Goal: Task Accomplishment & Management: Manage account settings

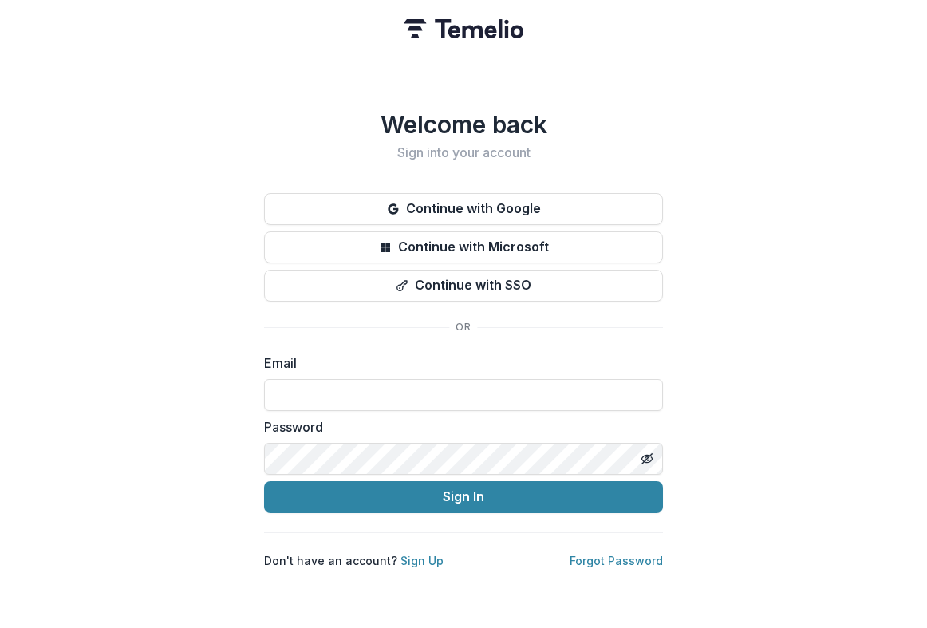
type input "**********"
click at [464, 490] on button "Sign In" at bounding box center [463, 497] width 399 height 32
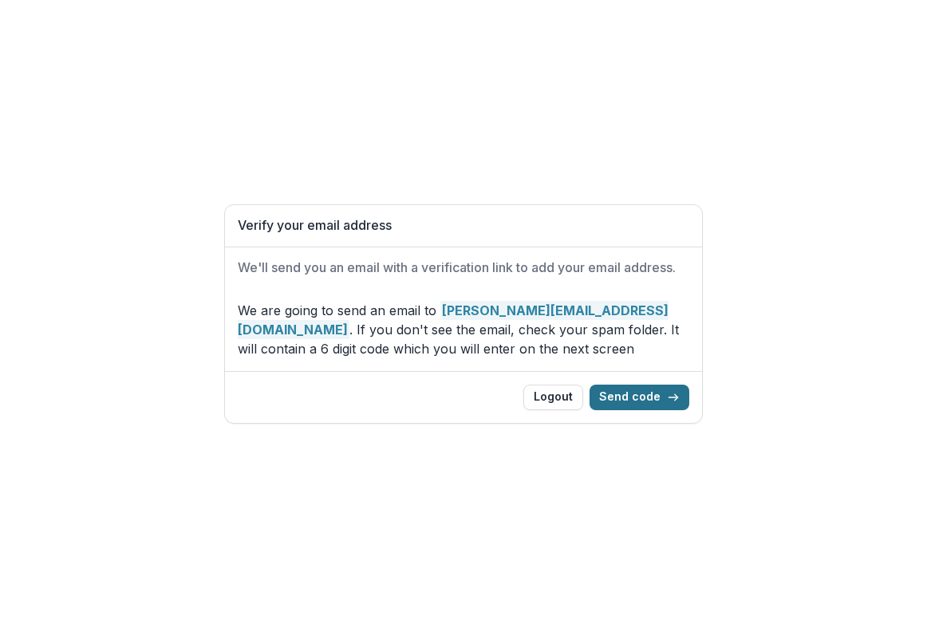
click at [654, 398] on button "Send code" at bounding box center [640, 398] width 100 height 26
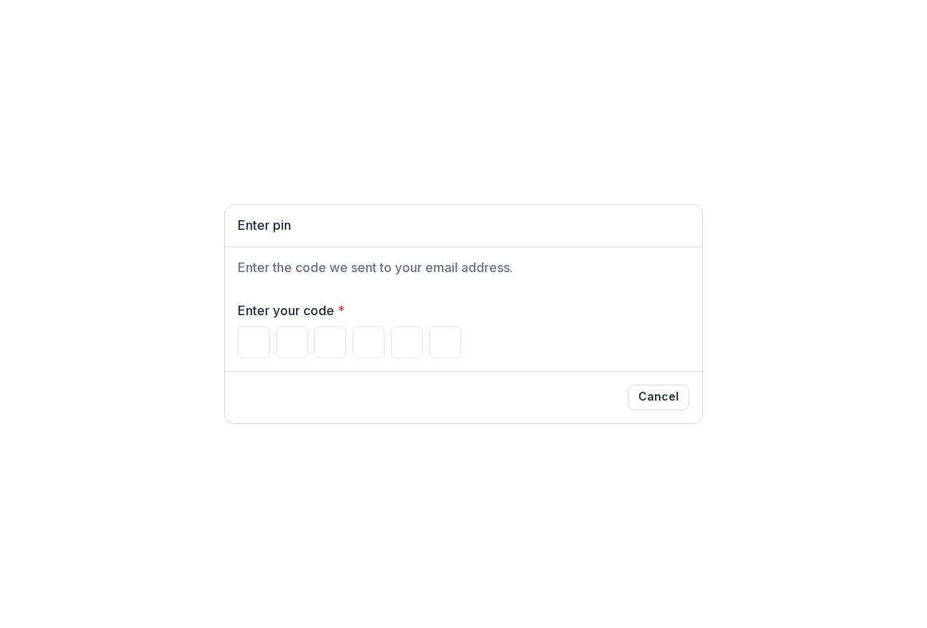
type input "*"
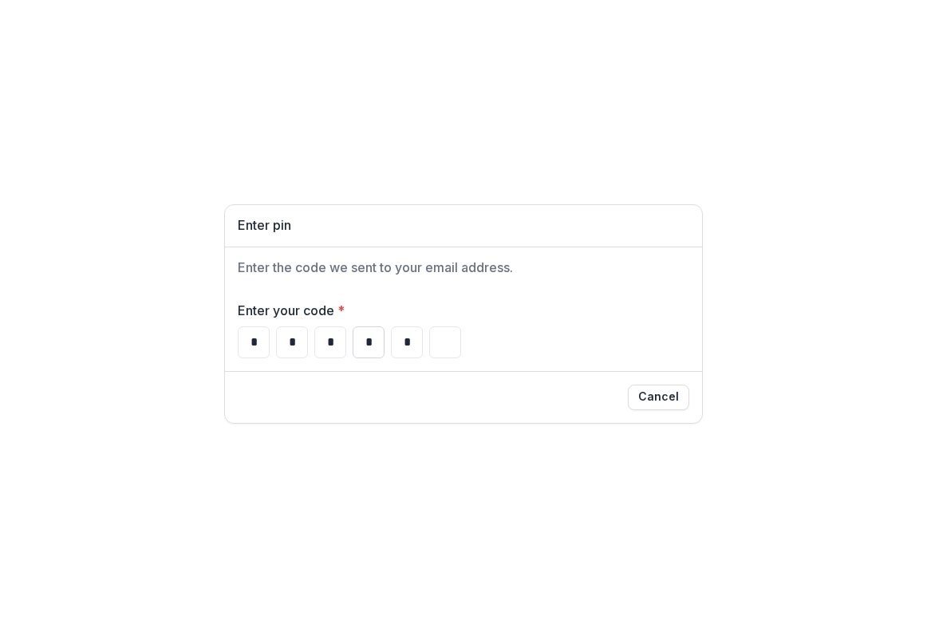
click at [361, 345] on input "*" at bounding box center [369, 342] width 32 height 32
click at [411, 345] on input "*" at bounding box center [407, 342] width 32 height 32
type input "*"
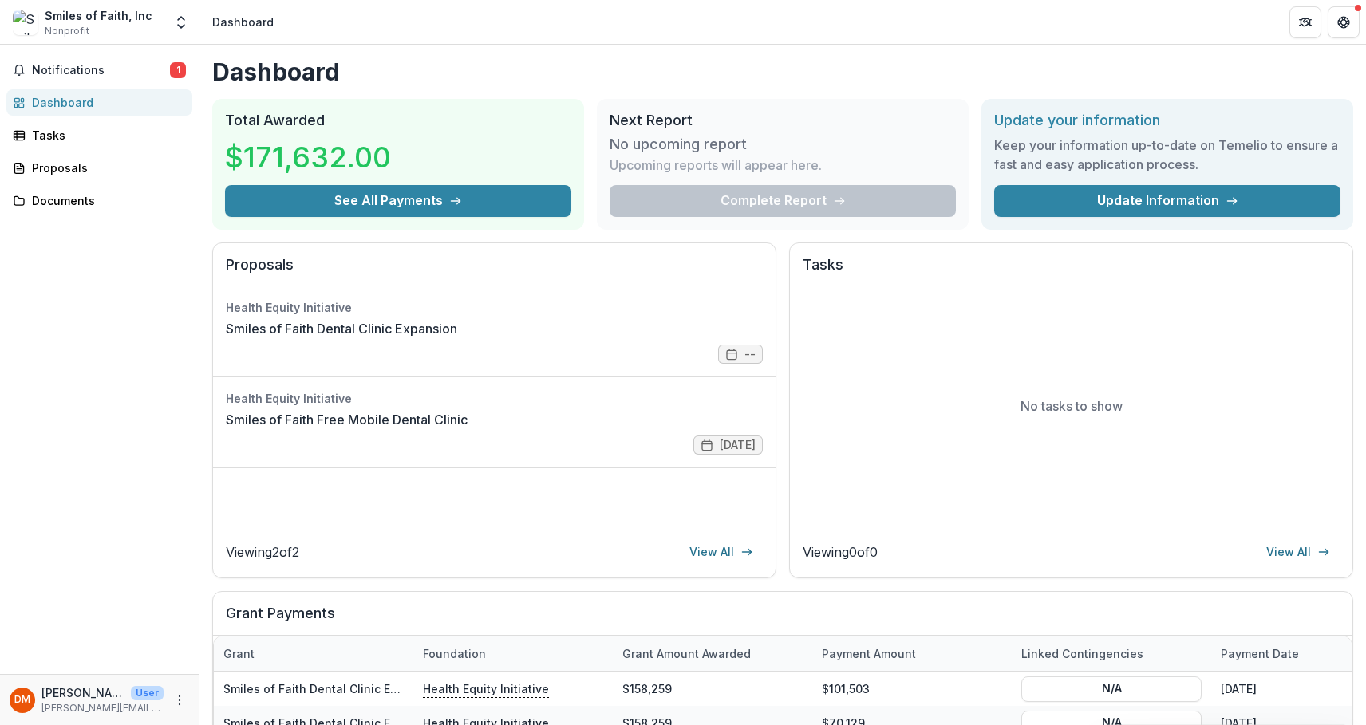
click at [839, 209] on div "Complete Report" at bounding box center [783, 201] width 346 height 32
click at [457, 331] on link "Smiles of Faith Dental Clinic Expansion" at bounding box center [341, 328] width 231 height 19
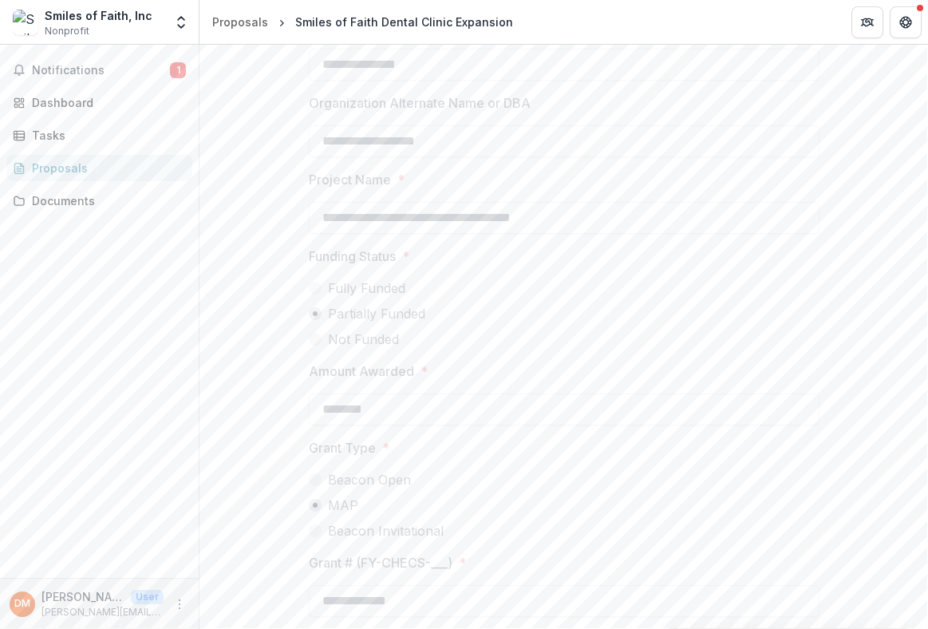
scroll to position [539, 0]
click at [67, 74] on span "Notifications" at bounding box center [101, 71] width 138 height 14
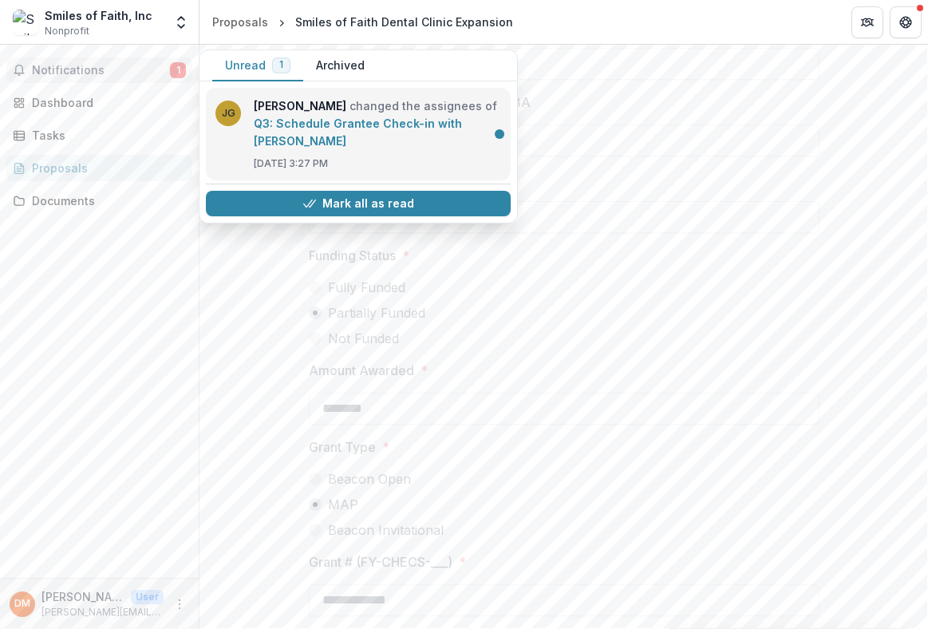
click at [270, 142] on link "Q3: Schedule Grantee Check-in with [PERSON_NAME]" at bounding box center [358, 131] width 208 height 31
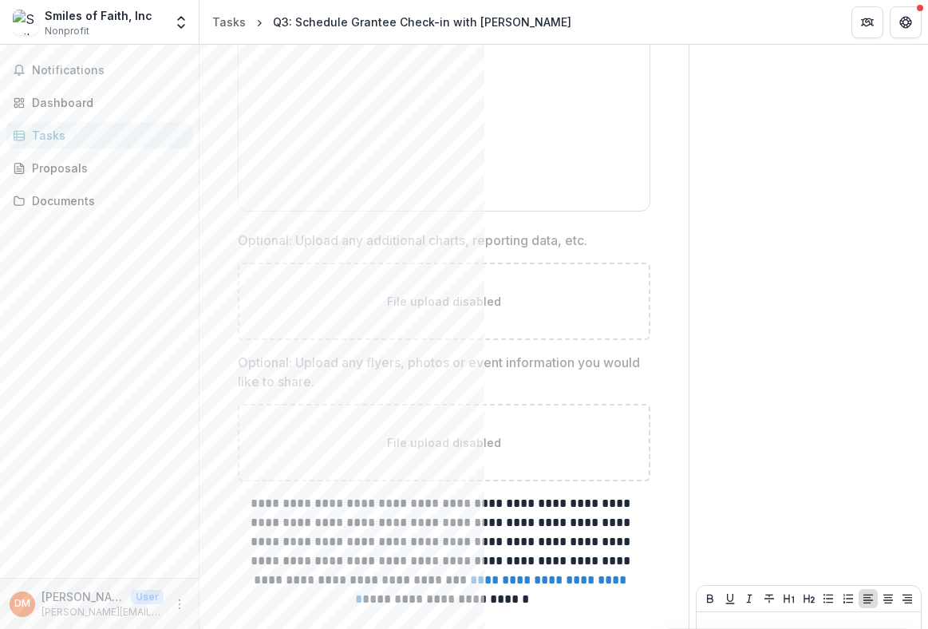
scroll to position [1277, 0]
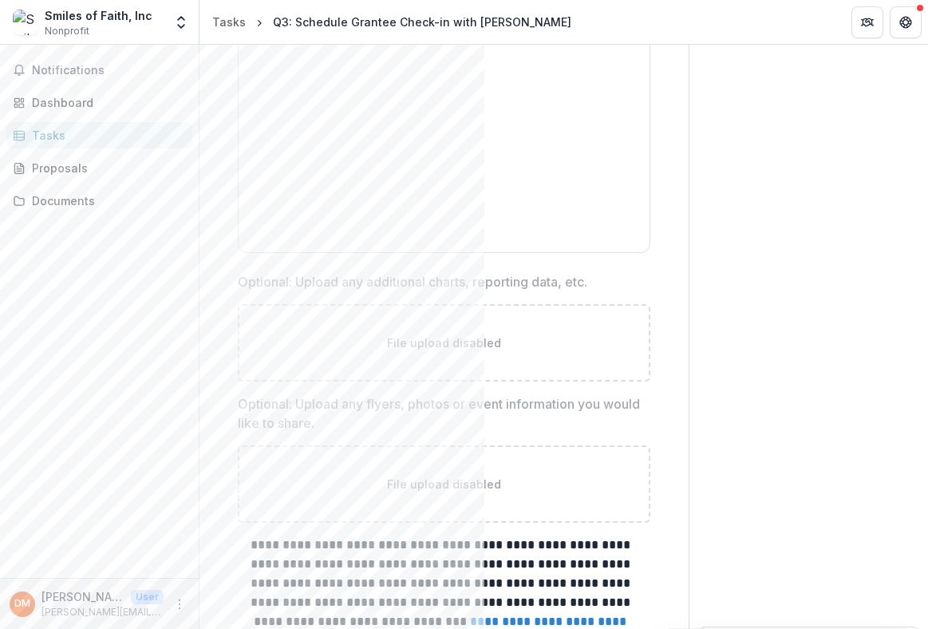
click at [468, 334] on p "File upload disabled" at bounding box center [444, 342] width 114 height 17
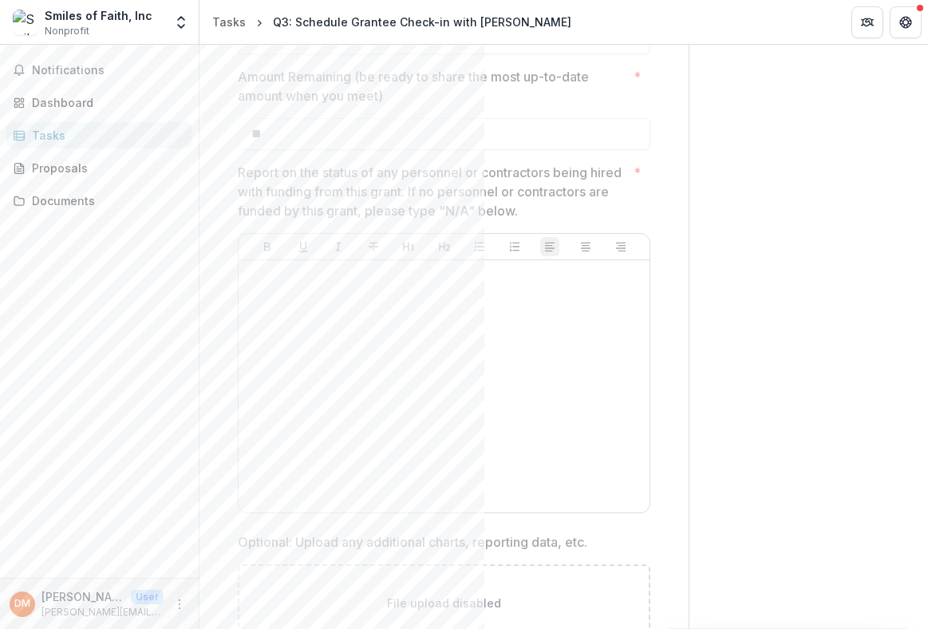
scroll to position [1024, 0]
click at [476, 259] on div at bounding box center [444, 378] width 398 height 239
click at [69, 109] on div "Dashboard" at bounding box center [106, 102] width 148 height 17
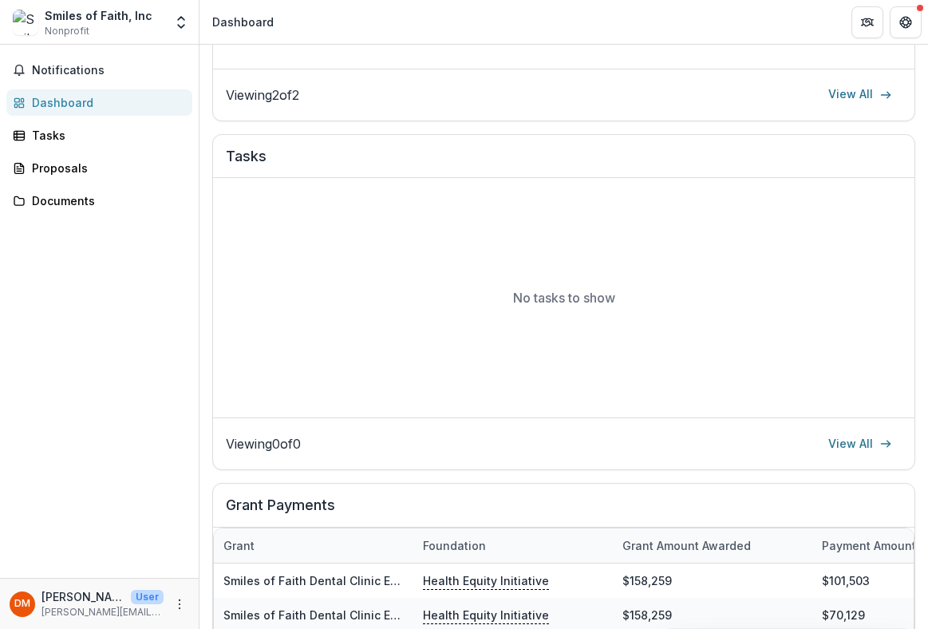
click at [472, 273] on div "No tasks to show" at bounding box center [563, 297] width 701 height 239
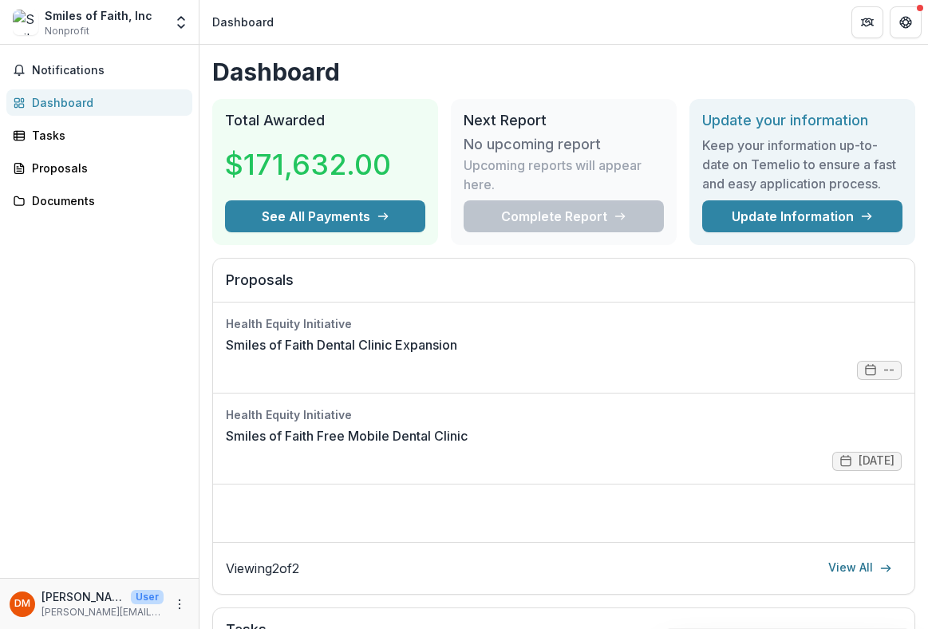
scroll to position [0, 0]
click at [457, 354] on link "Smiles of Faith Dental Clinic Expansion" at bounding box center [341, 344] width 231 height 19
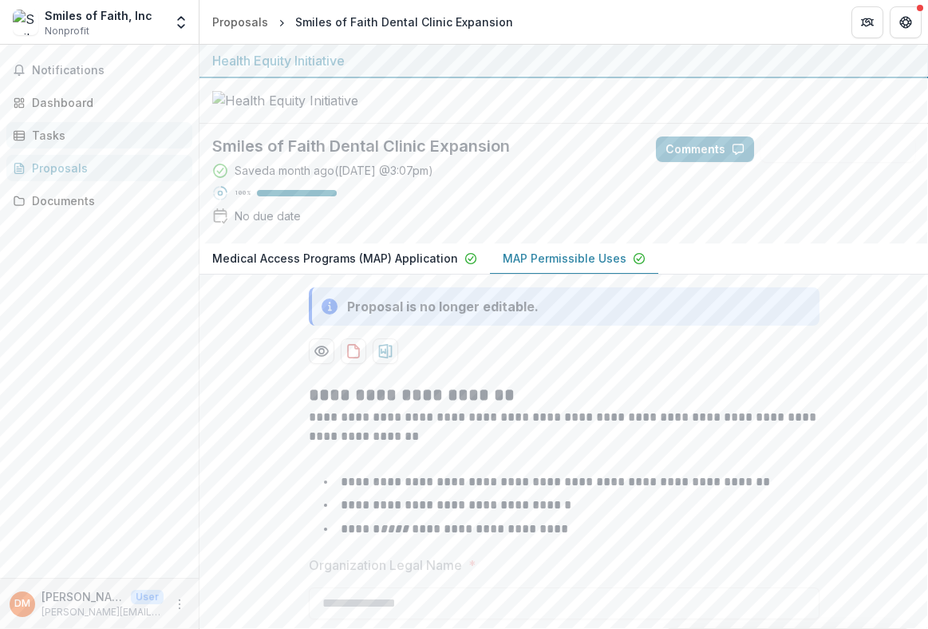
click at [42, 136] on div "Tasks" at bounding box center [106, 135] width 148 height 17
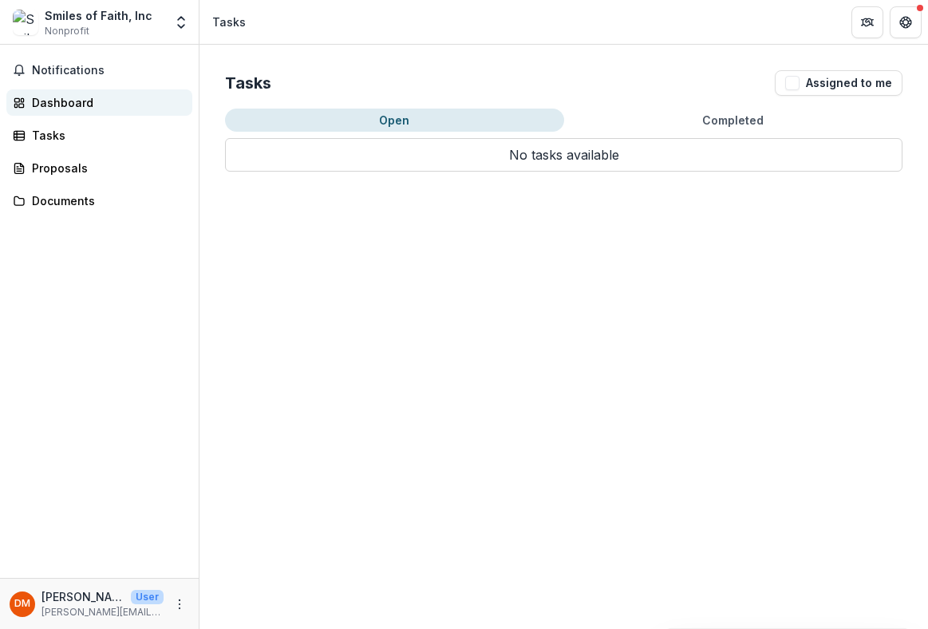
click at [53, 102] on div "Dashboard" at bounding box center [106, 102] width 148 height 17
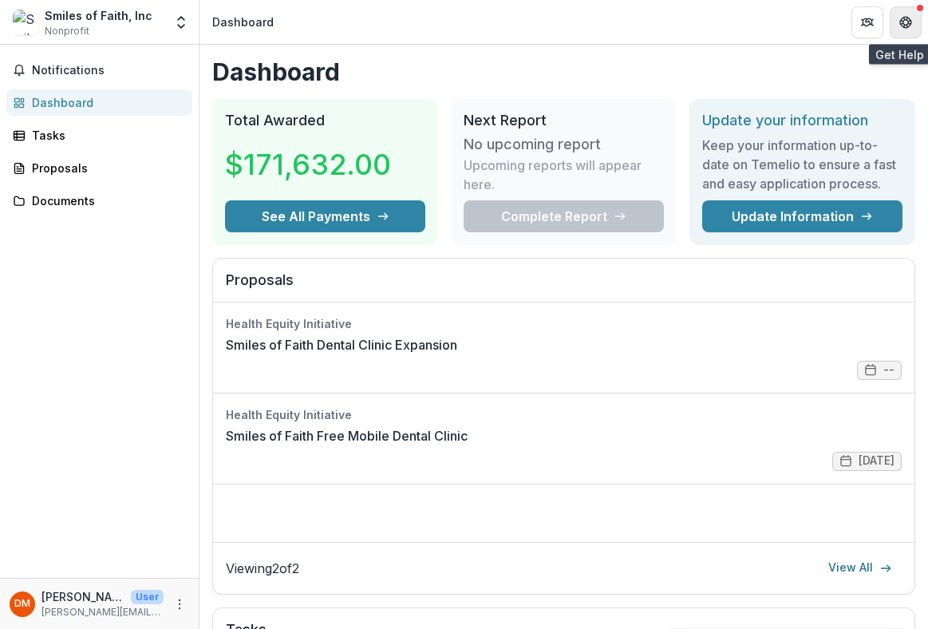
click at [913, 23] on button "Get Help" at bounding box center [906, 22] width 32 height 32
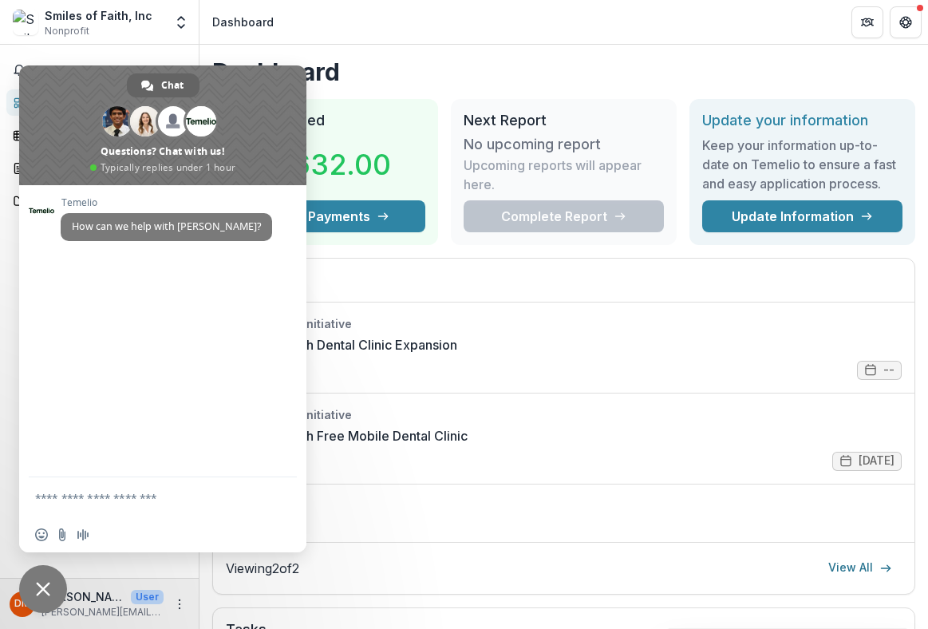
click at [42, 595] on span "Close chat" at bounding box center [43, 589] width 14 height 14
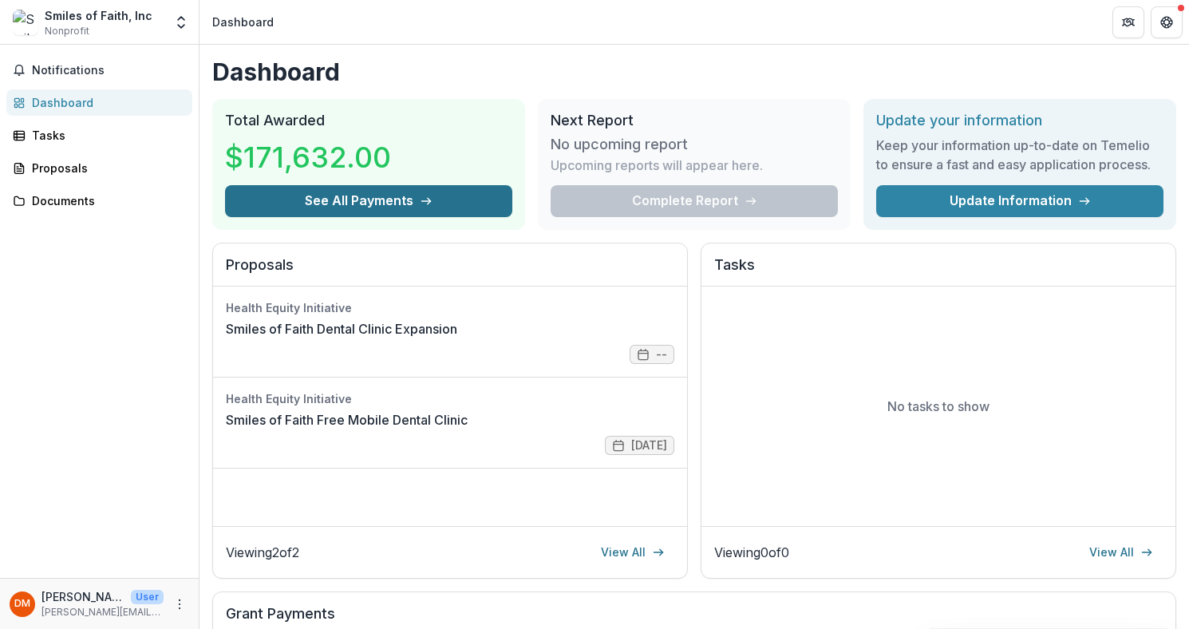
click at [431, 205] on button "See All Payments" at bounding box center [368, 201] width 287 height 32
click at [773, 199] on div "Complete Report" at bounding box center [694, 201] width 287 height 32
click at [639, 159] on p "Upcoming reports will appear here." at bounding box center [657, 165] width 212 height 19
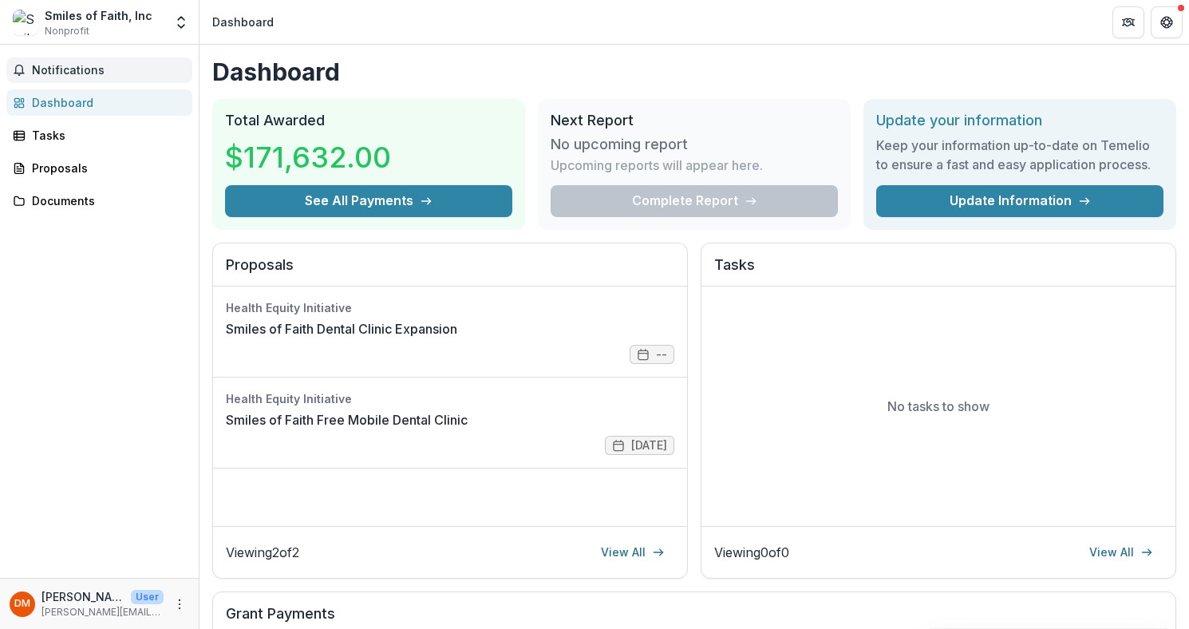
click at [49, 69] on span "Notifications" at bounding box center [109, 71] width 154 height 14
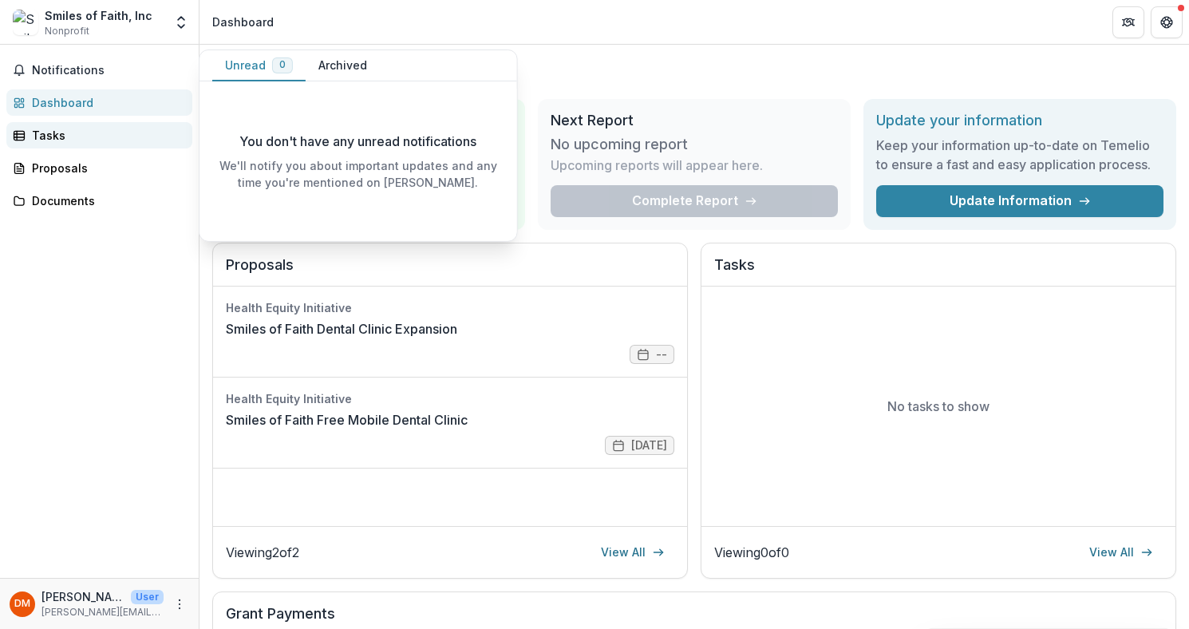
click at [51, 139] on div "Tasks" at bounding box center [106, 135] width 148 height 17
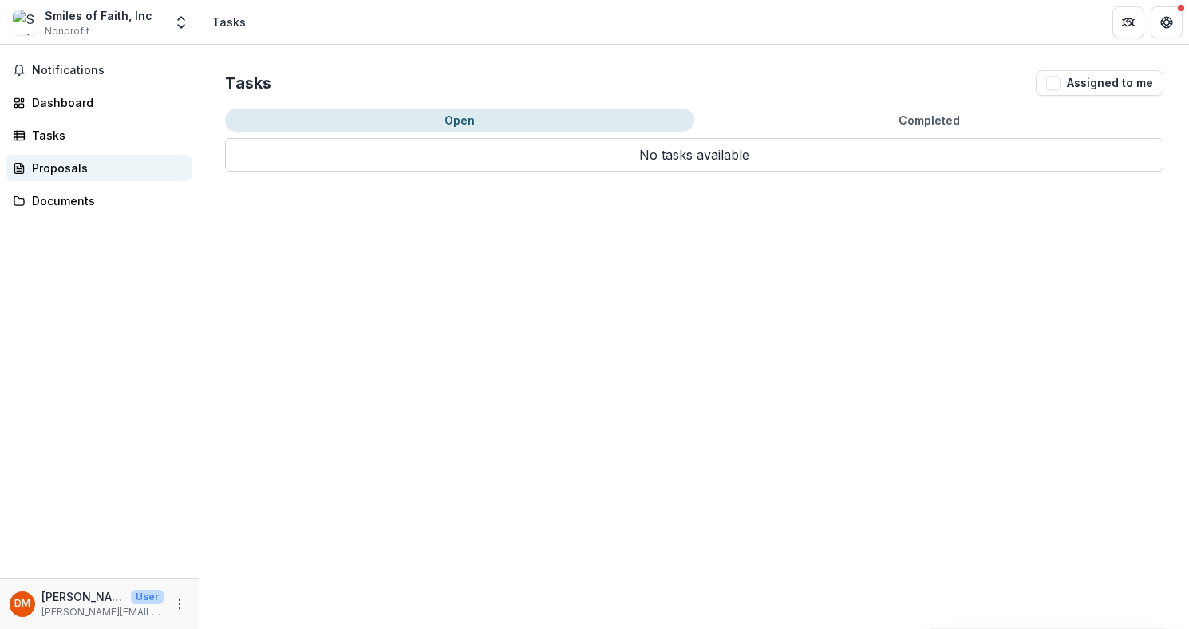
click at [63, 169] on div "Proposals" at bounding box center [106, 168] width 148 height 17
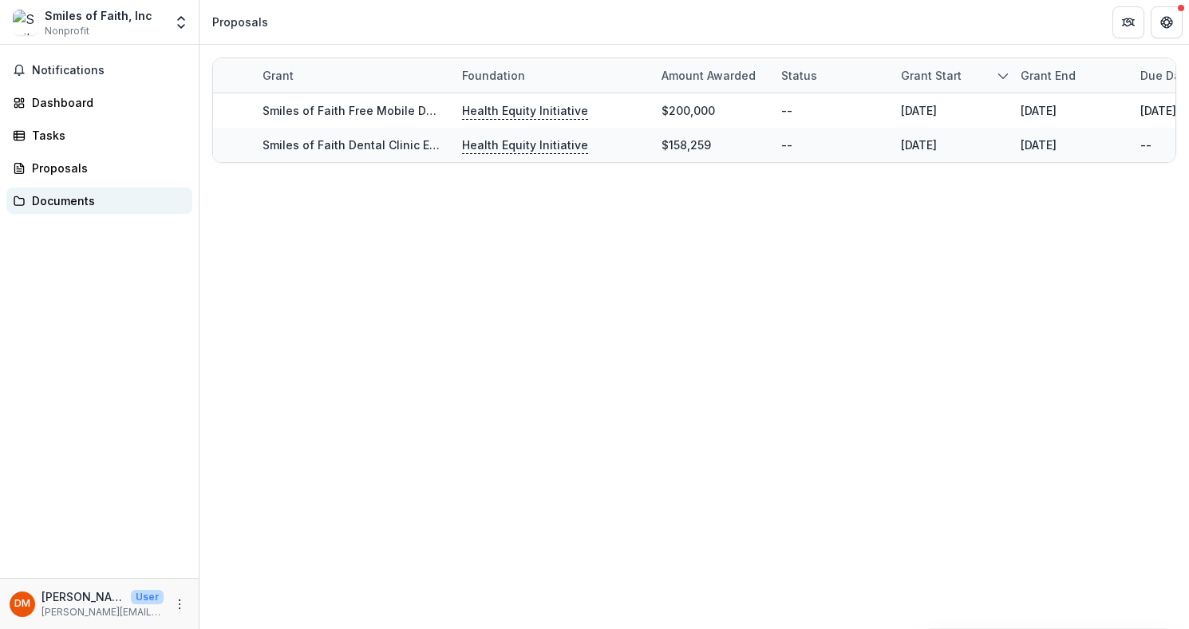
click at [73, 197] on div "Documents" at bounding box center [106, 200] width 148 height 17
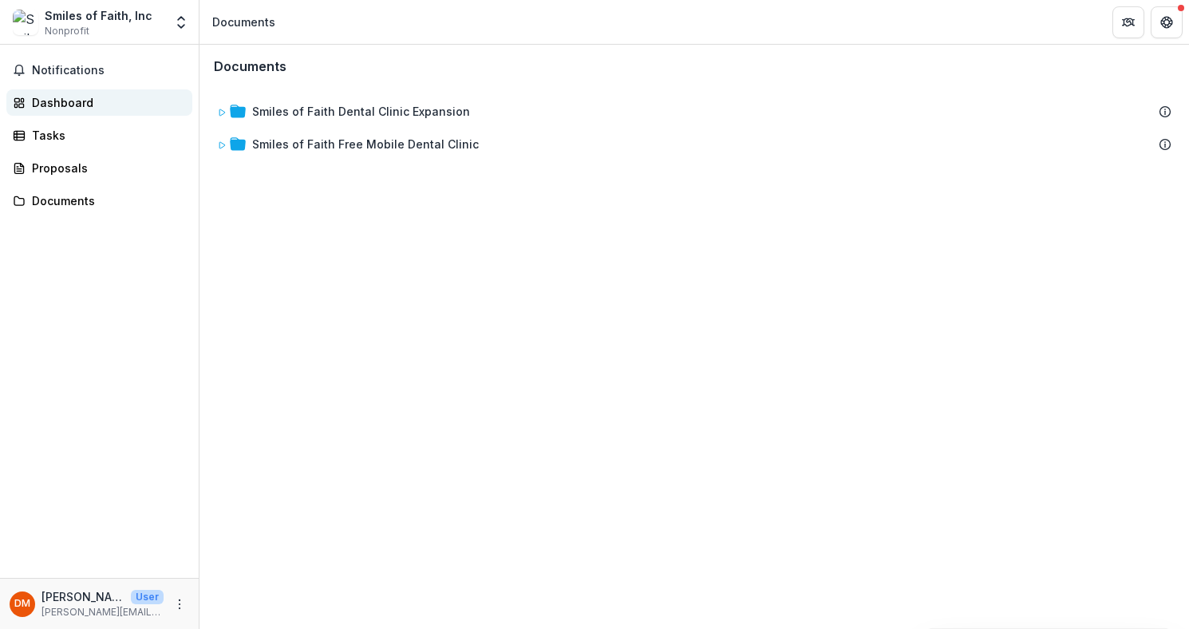
click at [61, 106] on div "Dashboard" at bounding box center [106, 102] width 148 height 17
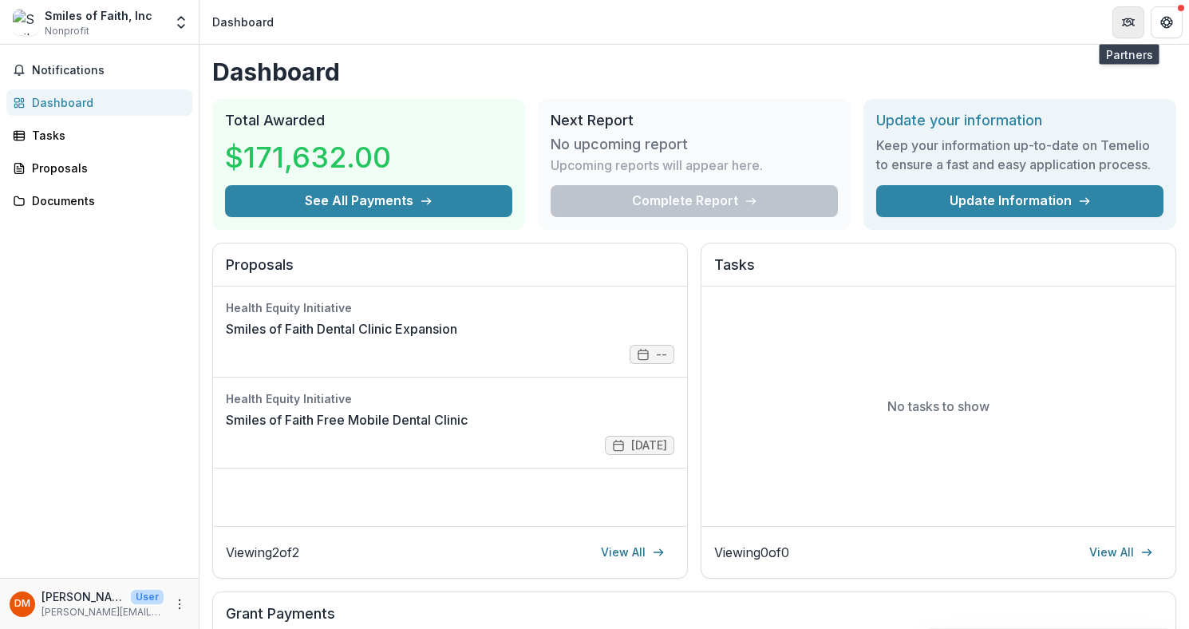
click at [926, 22] on icon "Partners" at bounding box center [1134, 22] width 2 height 6
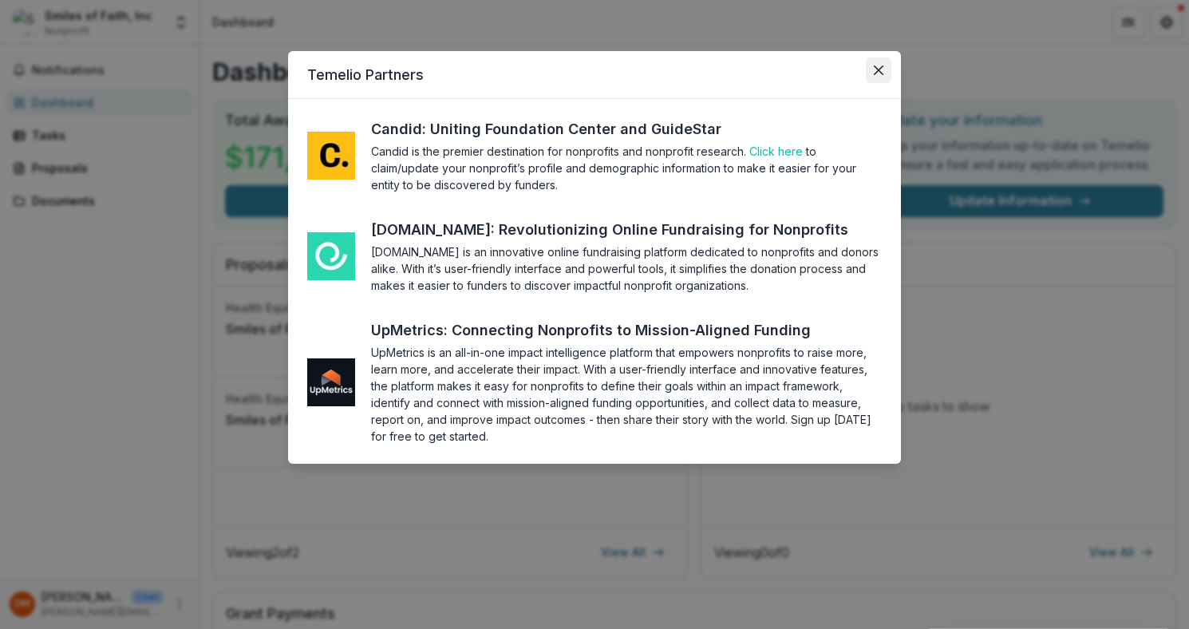
click at [872, 72] on button "Close" at bounding box center [879, 70] width 26 height 26
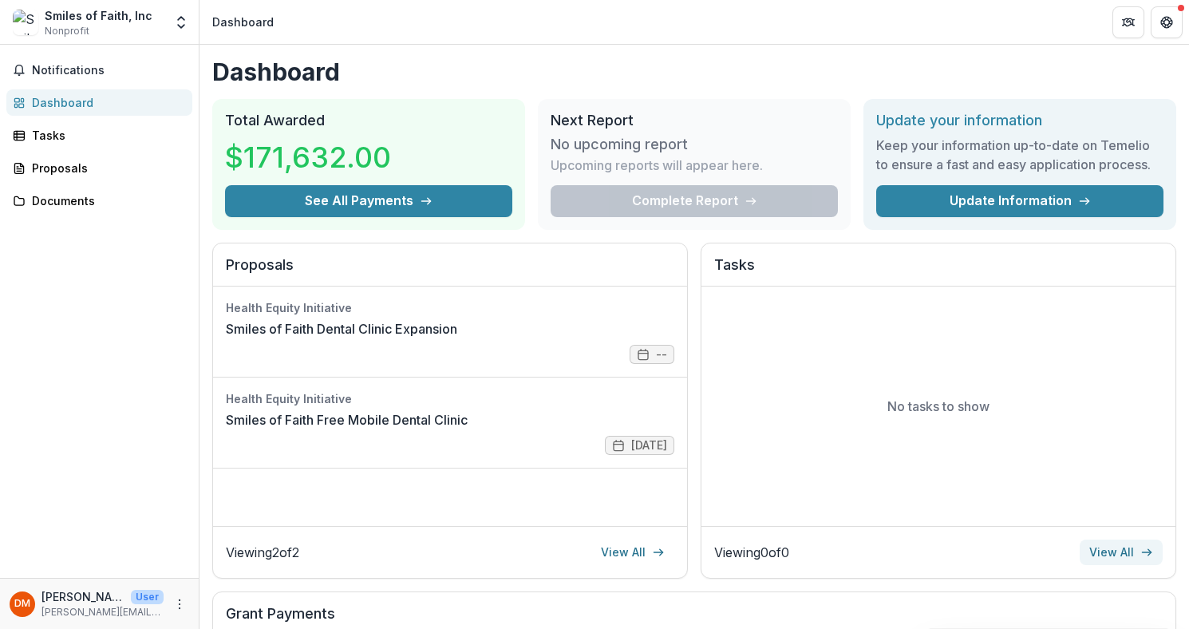
click at [926, 551] on link "View All" at bounding box center [1121, 552] width 83 height 26
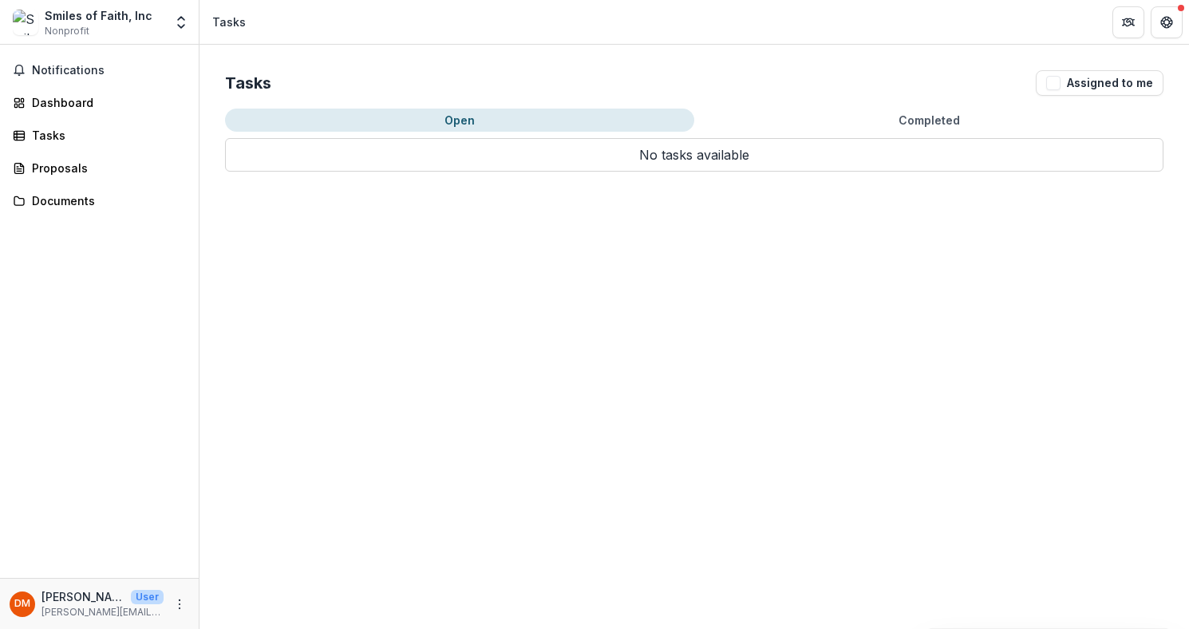
click at [729, 157] on p "No tasks available" at bounding box center [694, 155] width 938 height 34
click at [549, 111] on button "Open" at bounding box center [459, 120] width 469 height 23
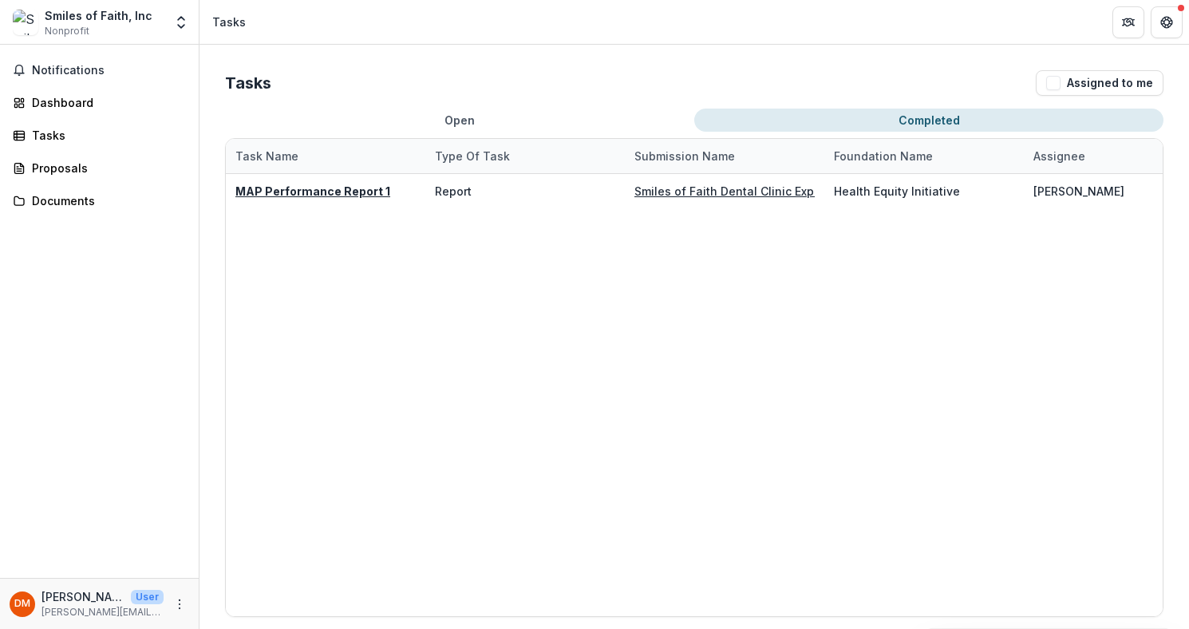
click at [825, 114] on button "Completed" at bounding box center [928, 120] width 469 height 23
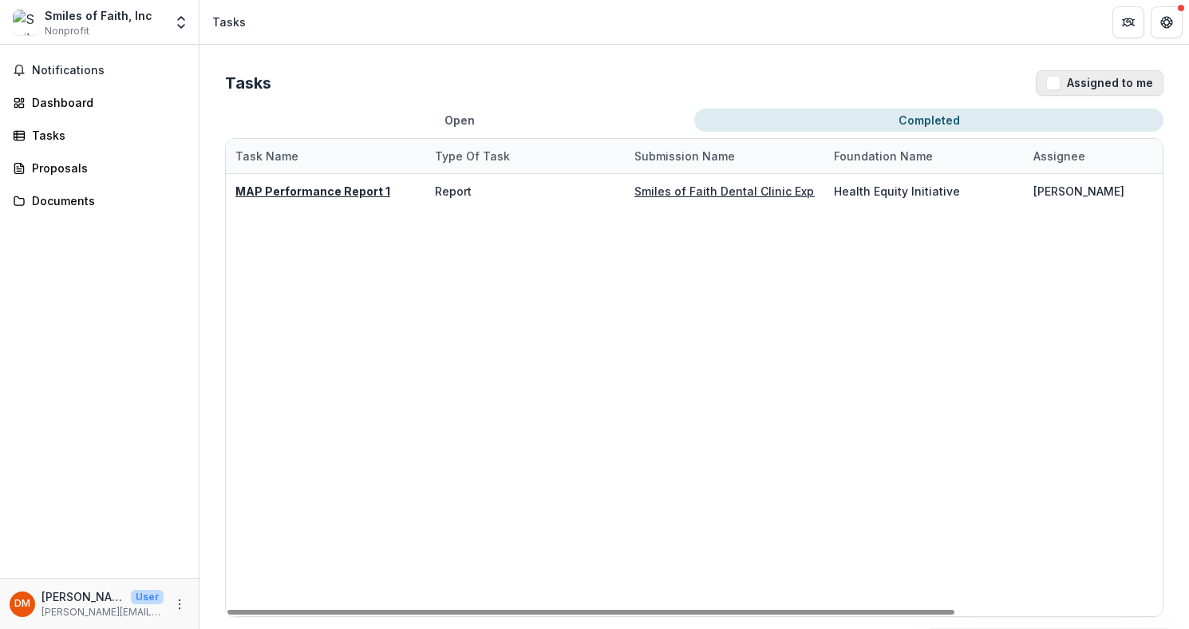
click at [926, 81] on button "Assigned to me" at bounding box center [1100, 83] width 128 height 26
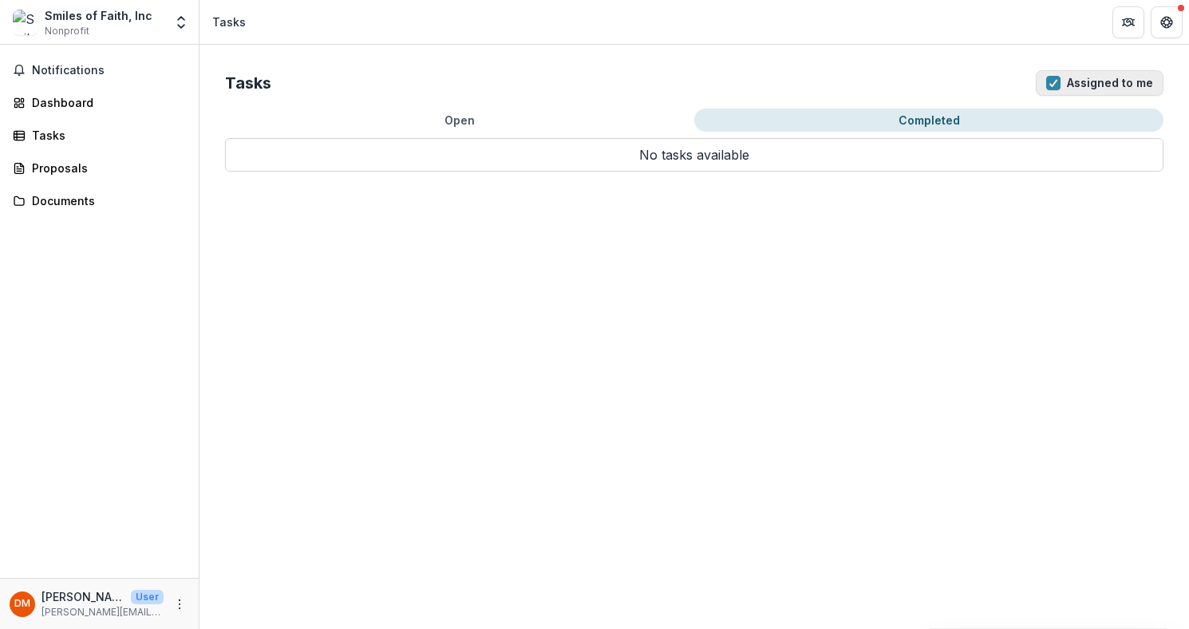
click at [926, 81] on button "Assigned to me" at bounding box center [1100, 83] width 128 height 26
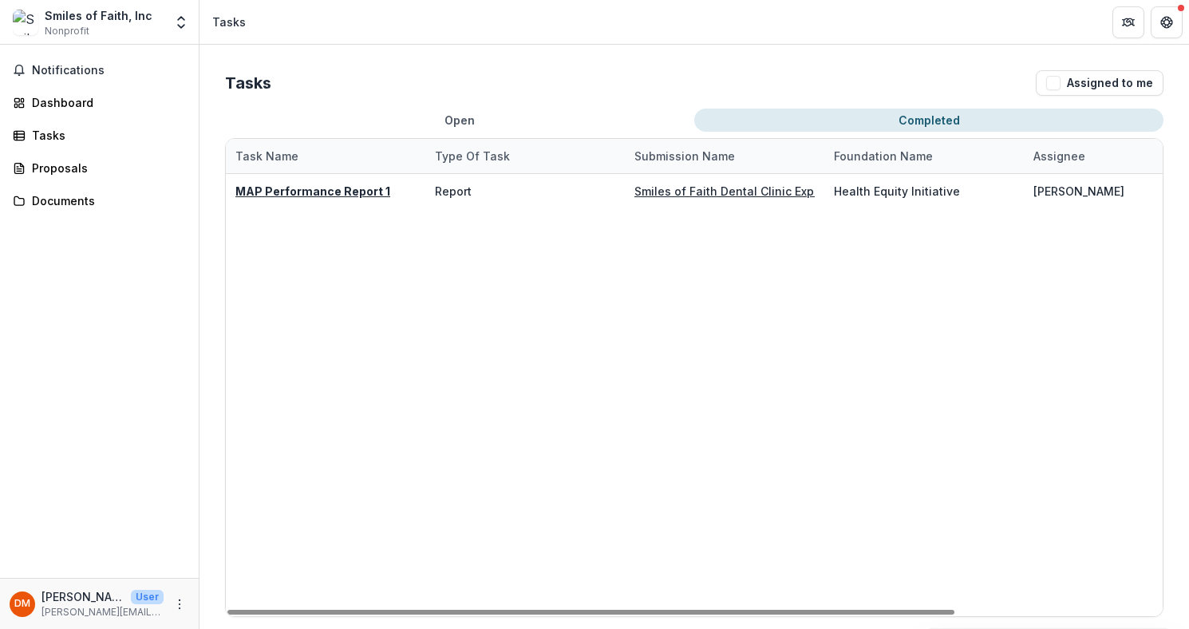
click at [436, 119] on button "Open" at bounding box center [459, 120] width 469 height 23
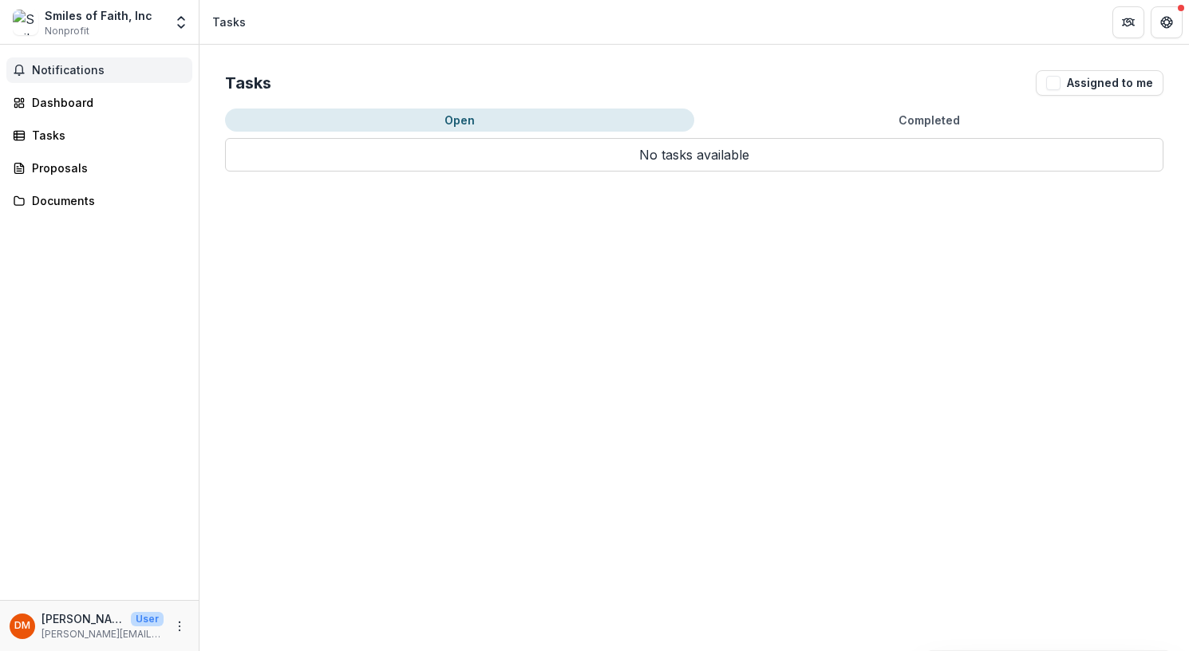
click at [83, 71] on span "Notifications" at bounding box center [109, 71] width 154 height 14
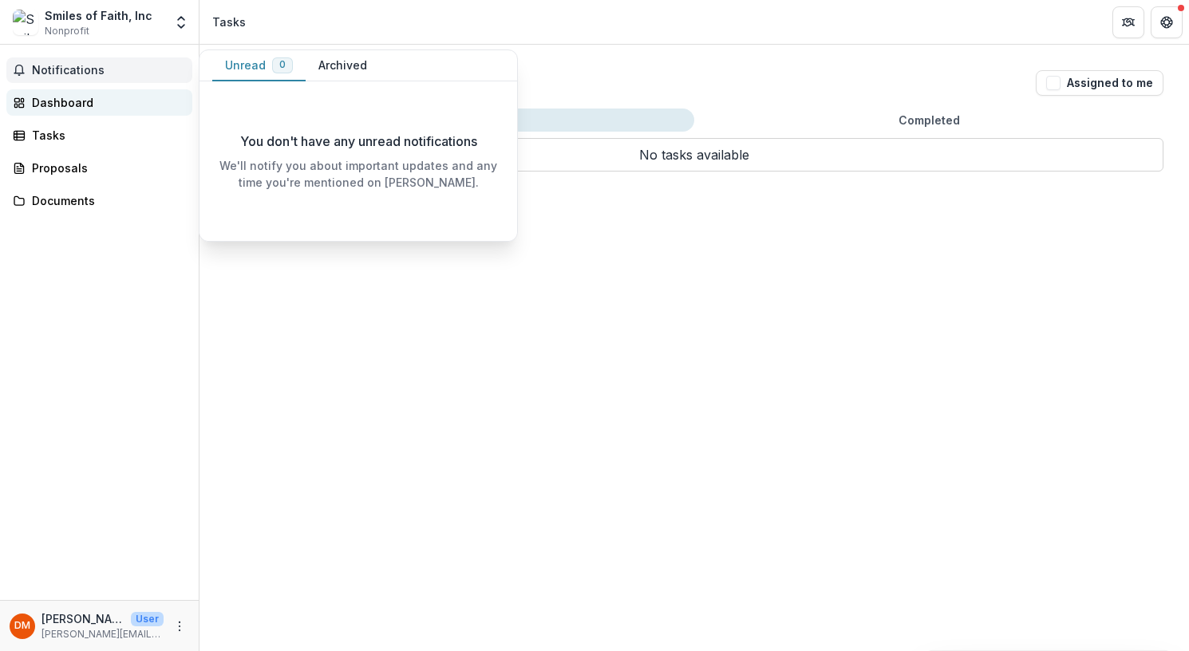
click at [89, 97] on div "Dashboard" at bounding box center [106, 102] width 148 height 17
